Goal: Transaction & Acquisition: Subscribe to service/newsletter

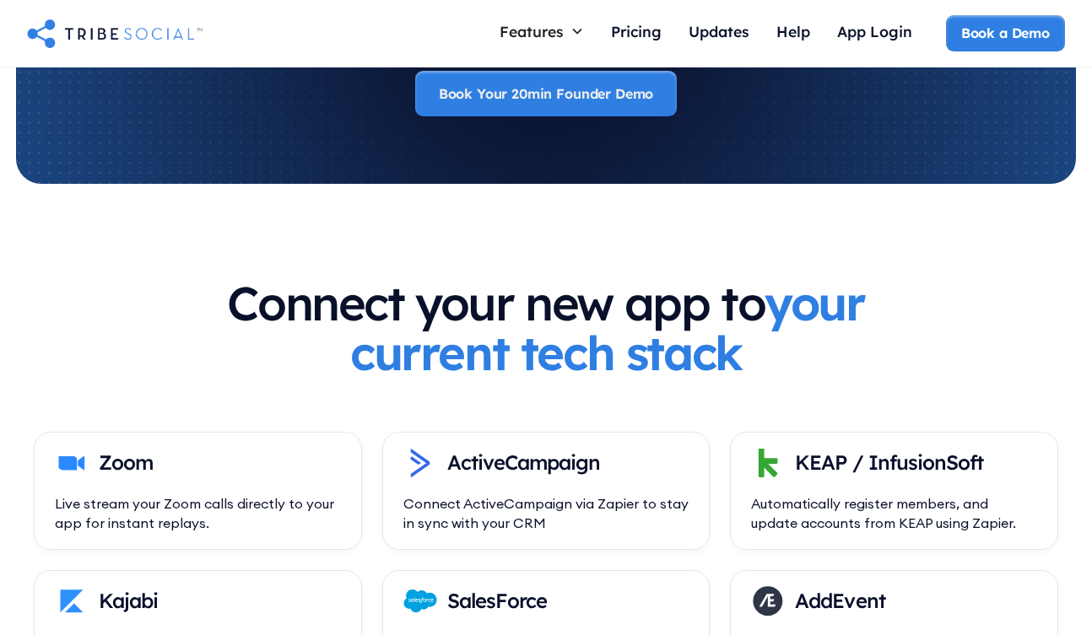
scroll to position [5631, 0]
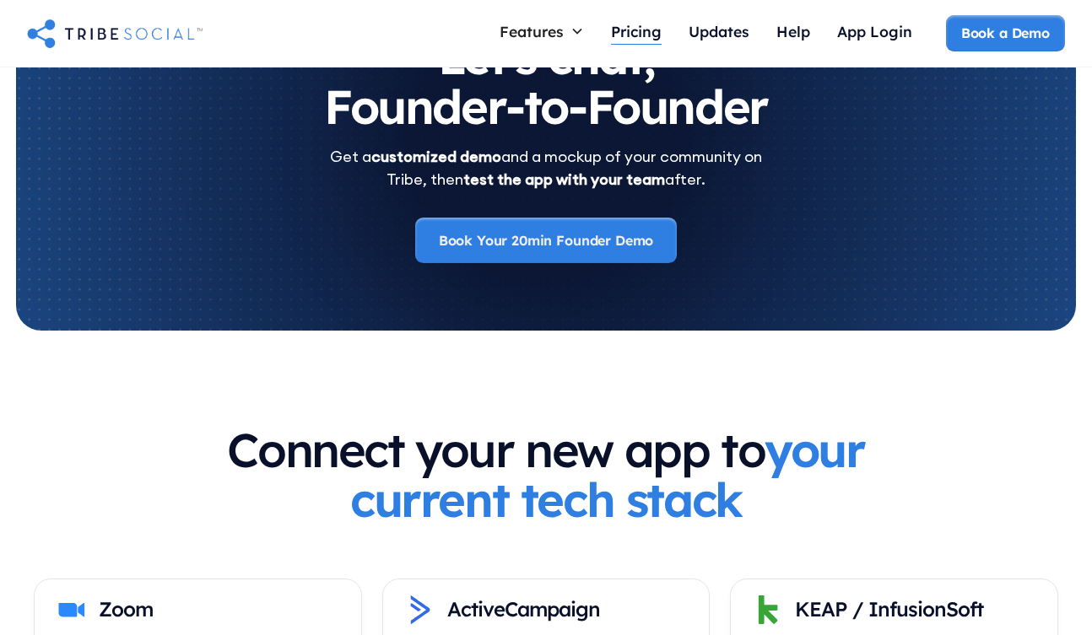
click at [652, 30] on div "Pricing" at bounding box center [636, 31] width 51 height 19
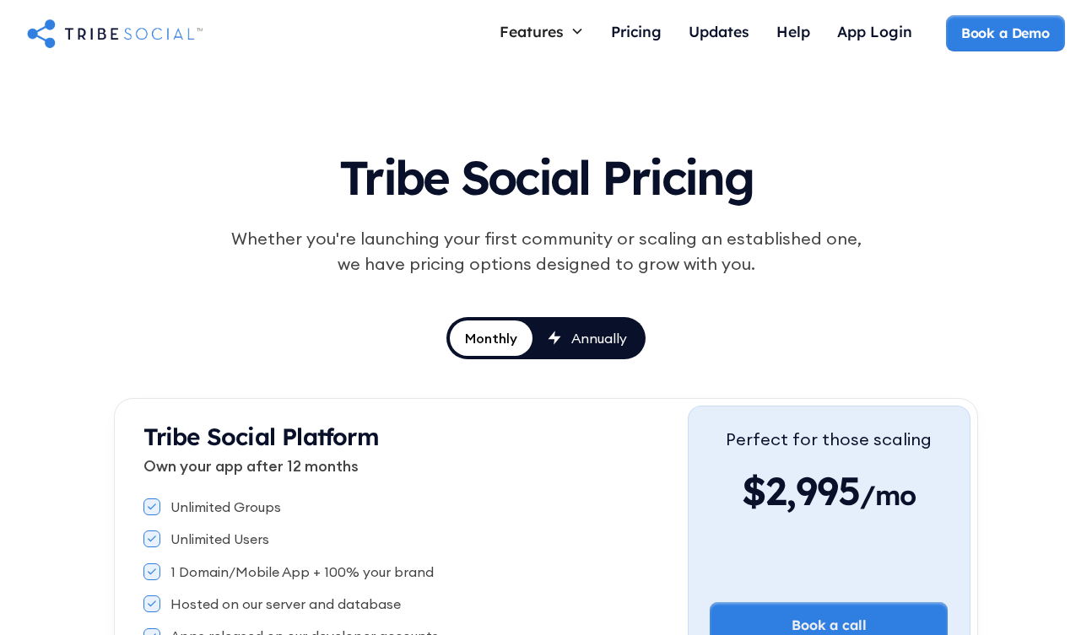
click at [597, 336] on div "Annually" at bounding box center [599, 338] width 56 height 19
